Goal: Task Accomplishment & Management: Manage account settings

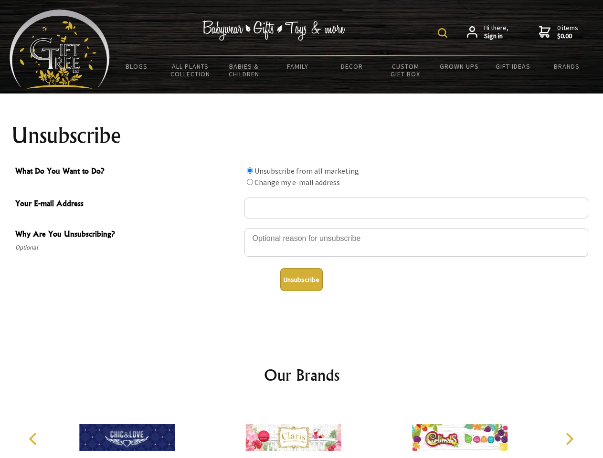
click at [444, 33] on img at bounding box center [443, 33] width 10 height 10
click at [302, 228] on div at bounding box center [416, 243] width 344 height 33
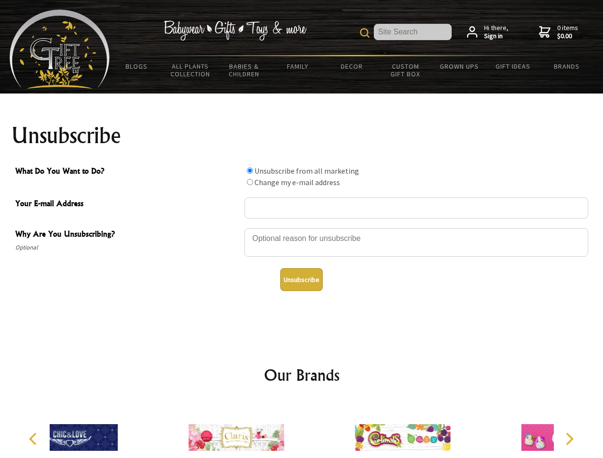
click at [250, 170] on input "What Do You Want to Do?" at bounding box center [250, 171] width 6 height 6
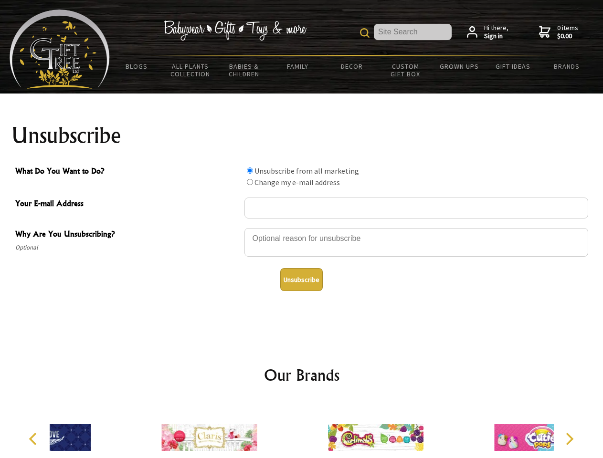
click at [250, 182] on input "What Do You Want to Do?" at bounding box center [250, 182] width 6 height 6
radio input "true"
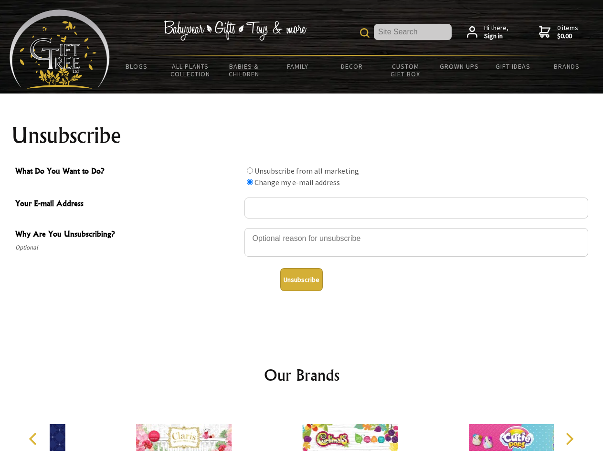
click at [301, 280] on button "Unsubscribe" at bounding box center [301, 279] width 42 height 23
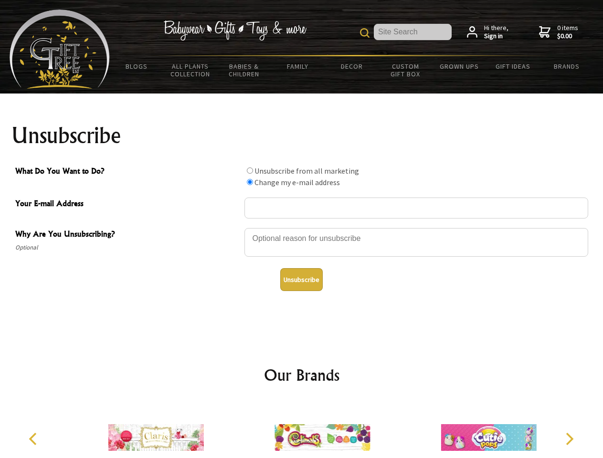
click at [34, 439] on icon "Previous" at bounding box center [34, 439] width 12 height 12
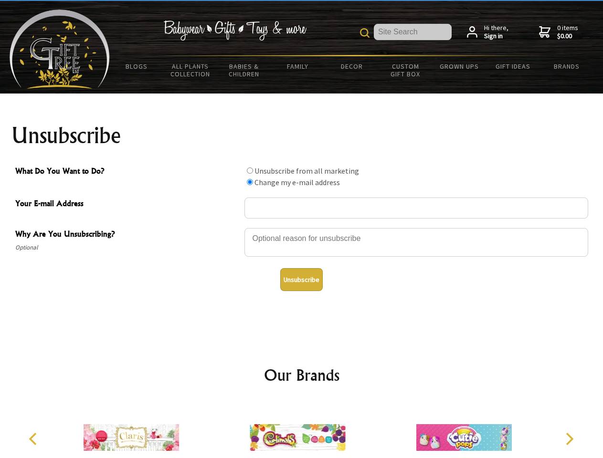
click at [569, 439] on icon "Next" at bounding box center [568, 439] width 12 height 12
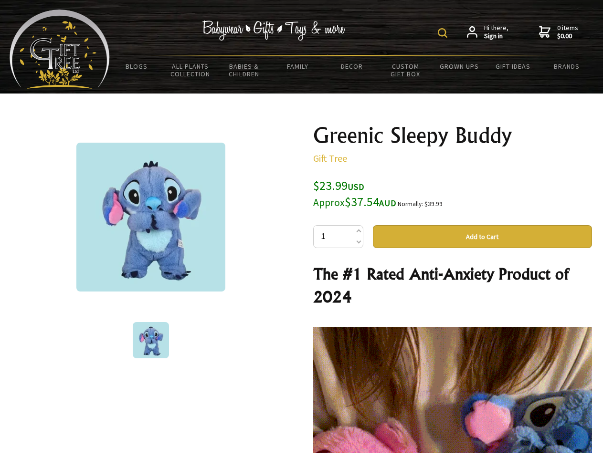
click at [444, 33] on img at bounding box center [443, 33] width 10 height 10
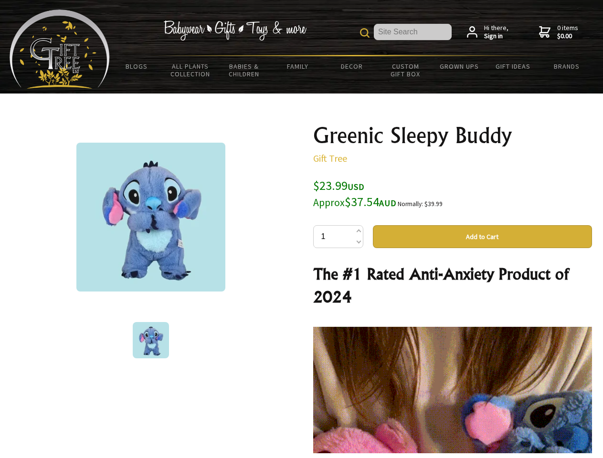
click at [151, 217] on img at bounding box center [150, 217] width 149 height 149
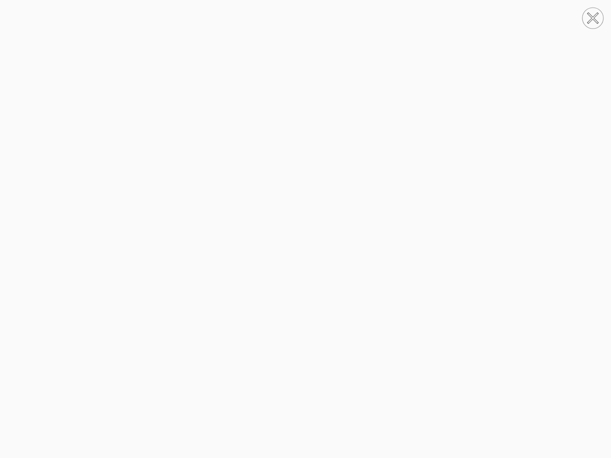
click at [306, 237] on img at bounding box center [306, 229] width 0 height 367
